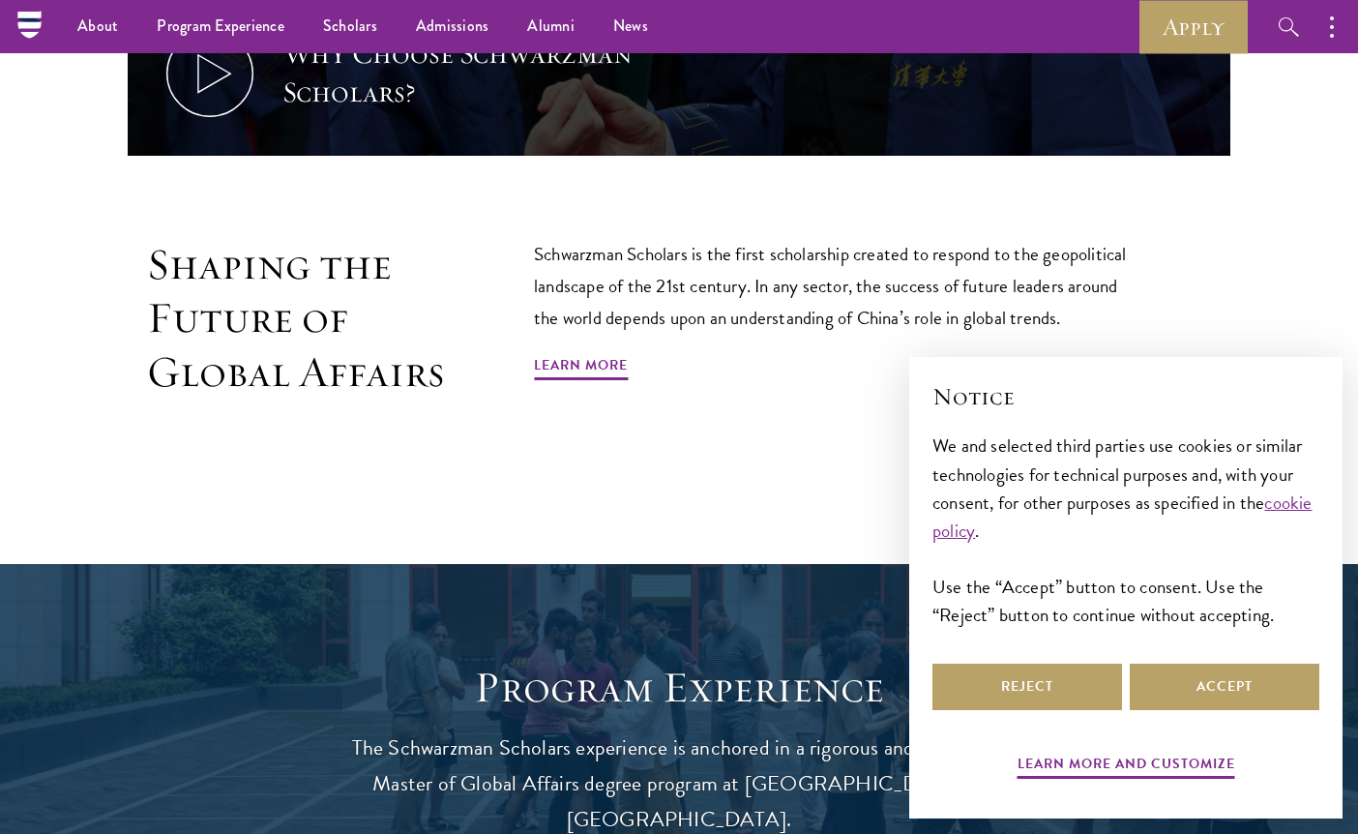
scroll to position [1181, 0]
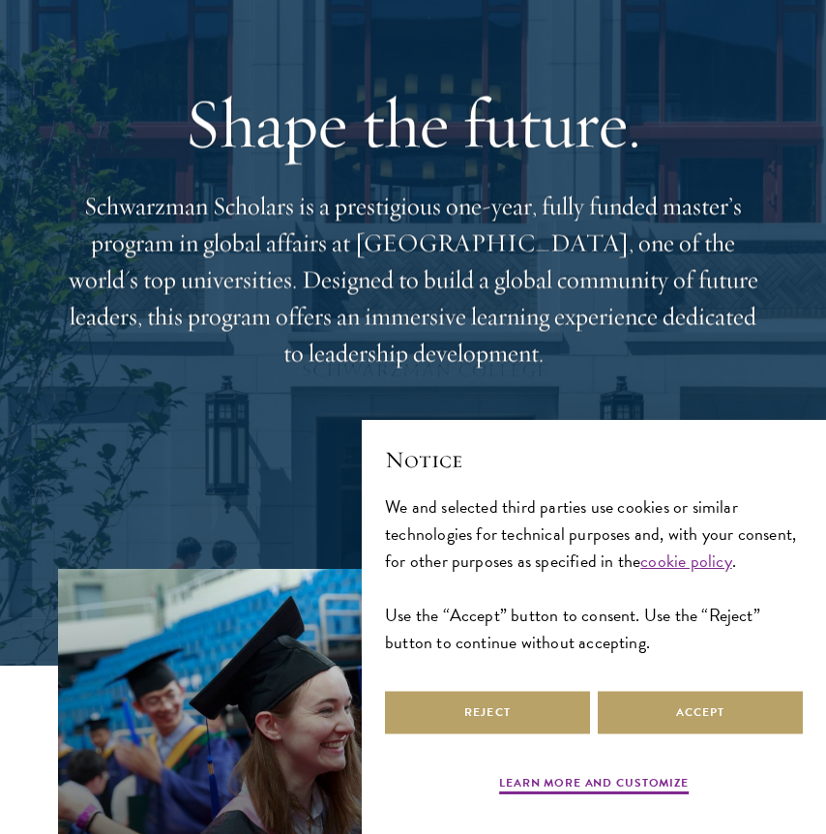
scroll to position [172, 0]
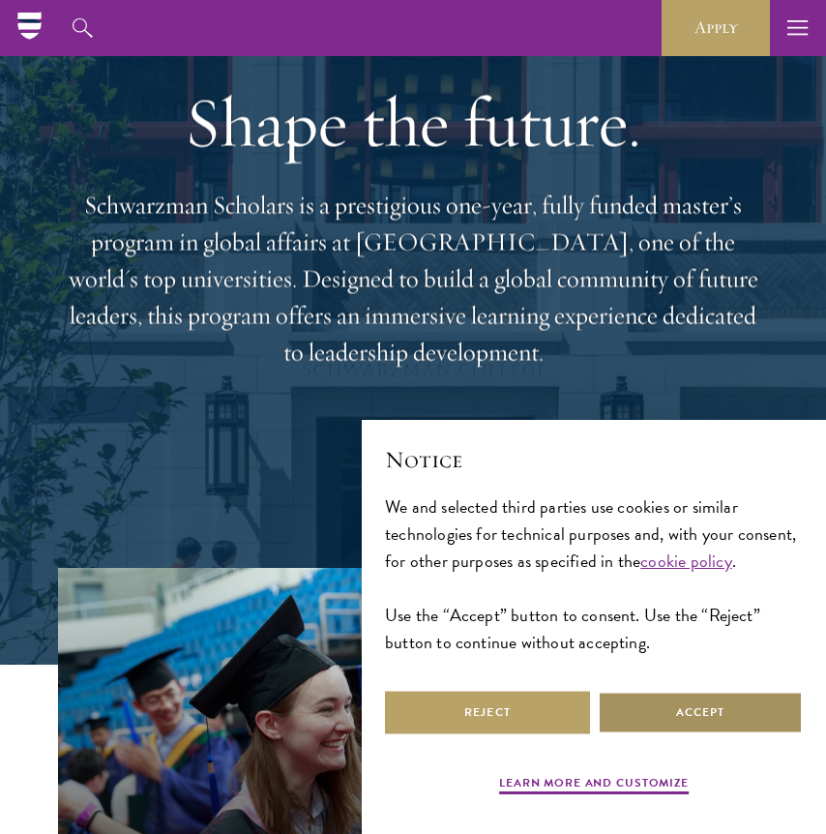
click at [693, 704] on button "Accept" at bounding box center [700, 713] width 205 height 44
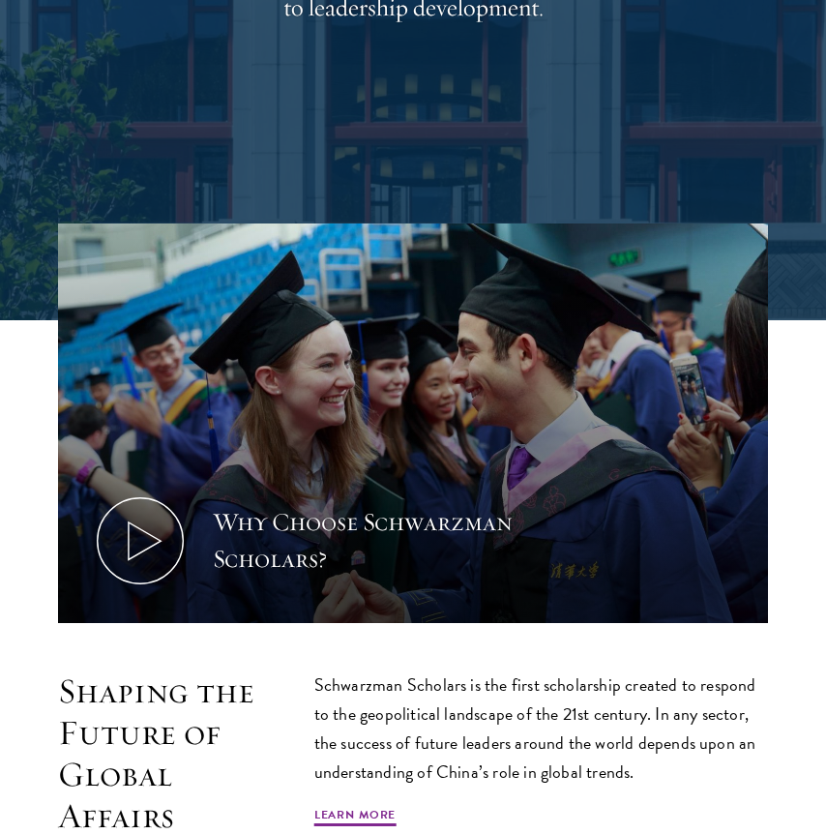
scroll to position [0, 0]
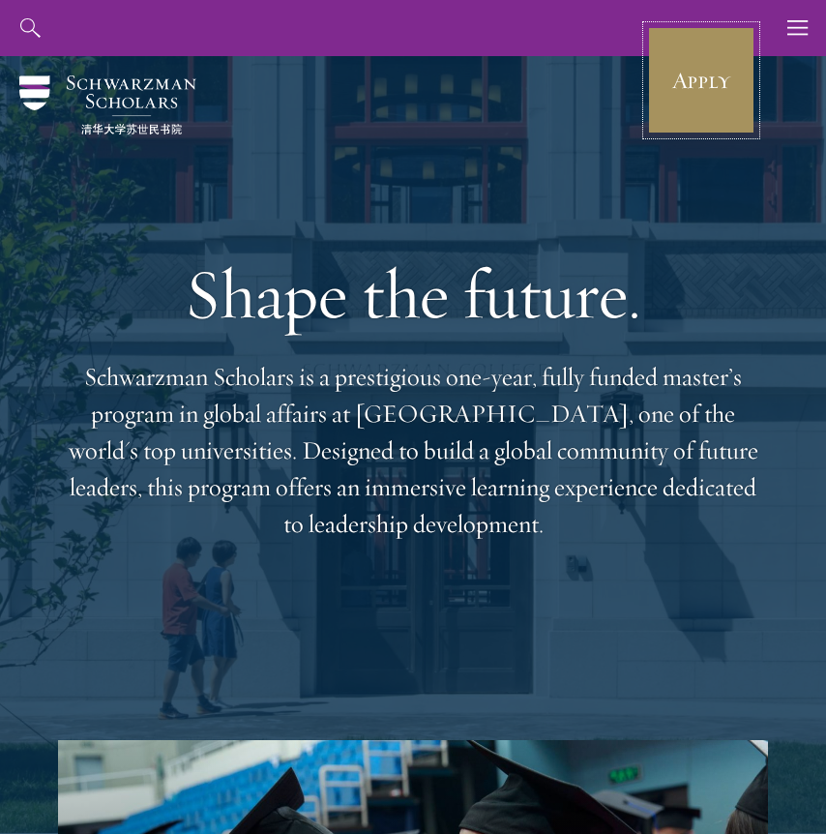
click at [722, 68] on link "Apply" at bounding box center [701, 80] width 108 height 108
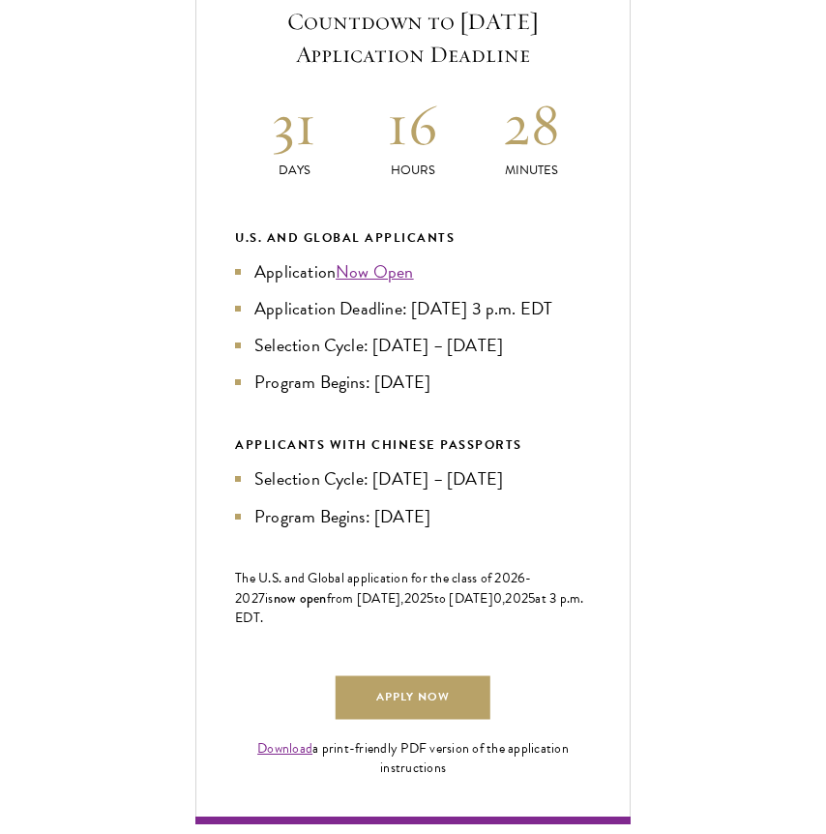
scroll to position [801, 0]
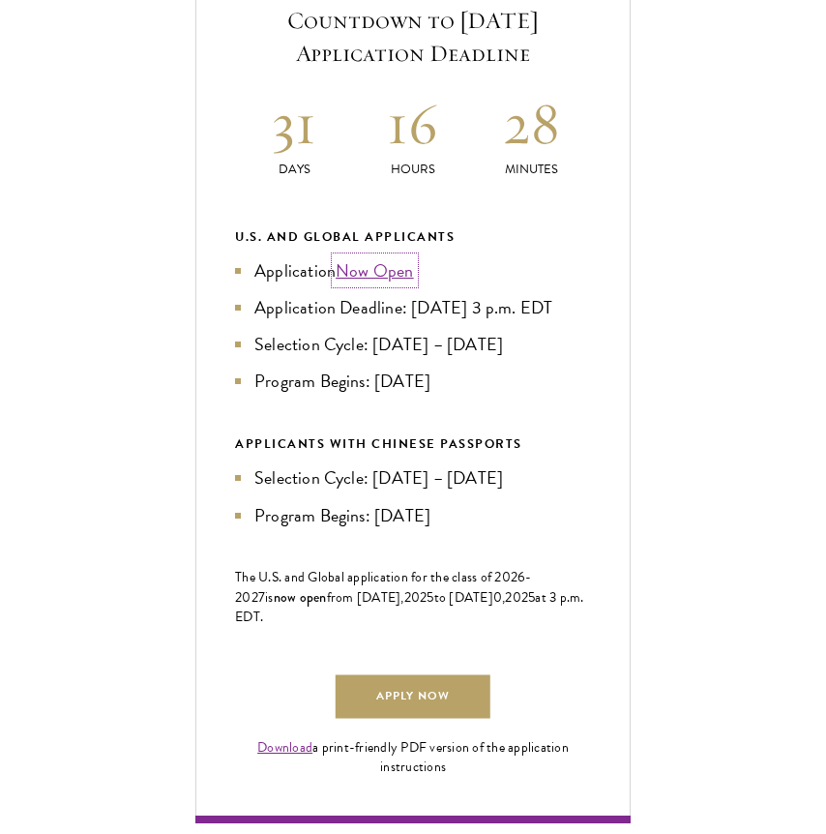
click at [373, 283] on link "Now Open" at bounding box center [375, 270] width 78 height 26
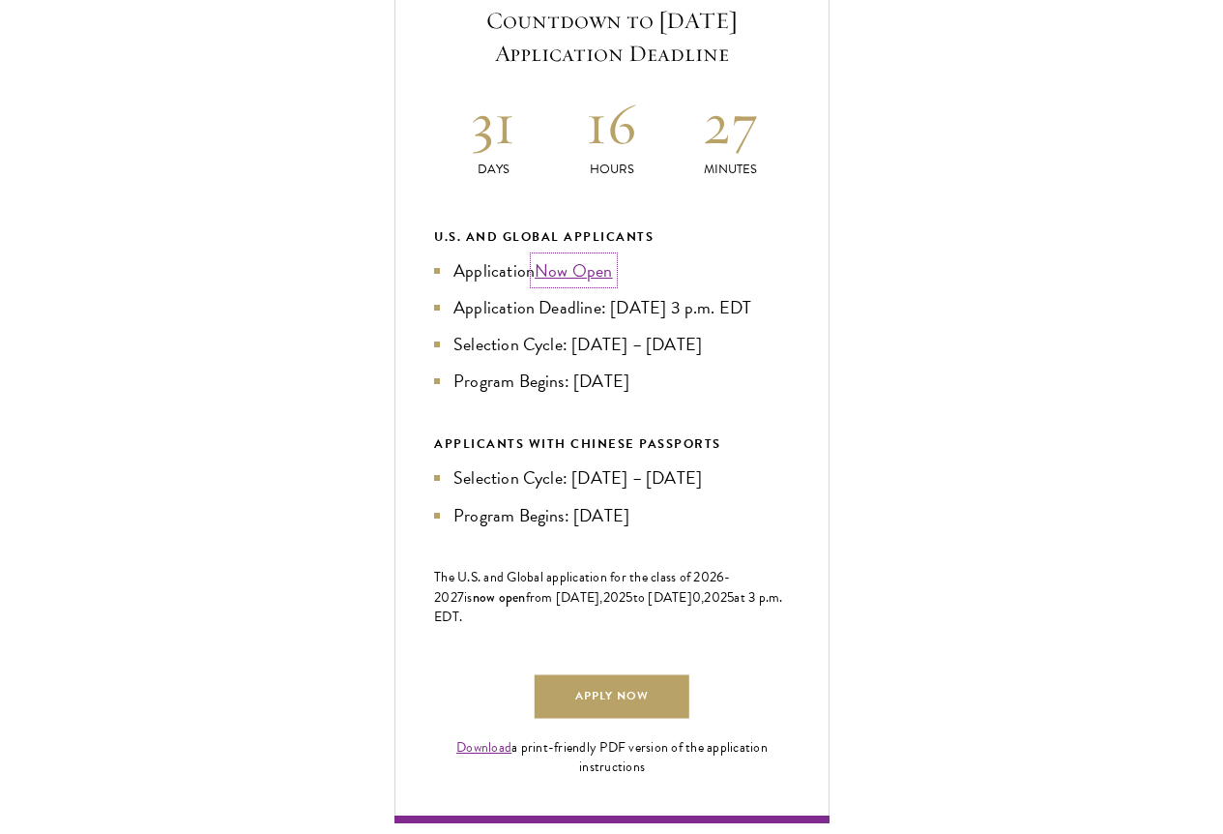
scroll to position [798, 0]
